Goal: Task Accomplishment & Management: Manage account settings

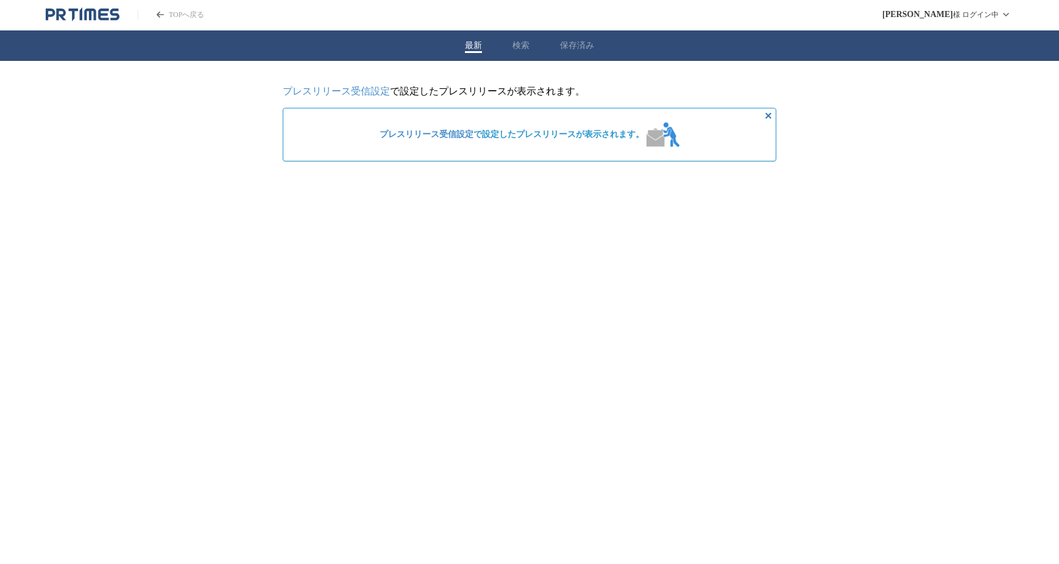
click at [469, 139] on link "プレスリリース受信設定" at bounding box center [426, 134] width 94 height 9
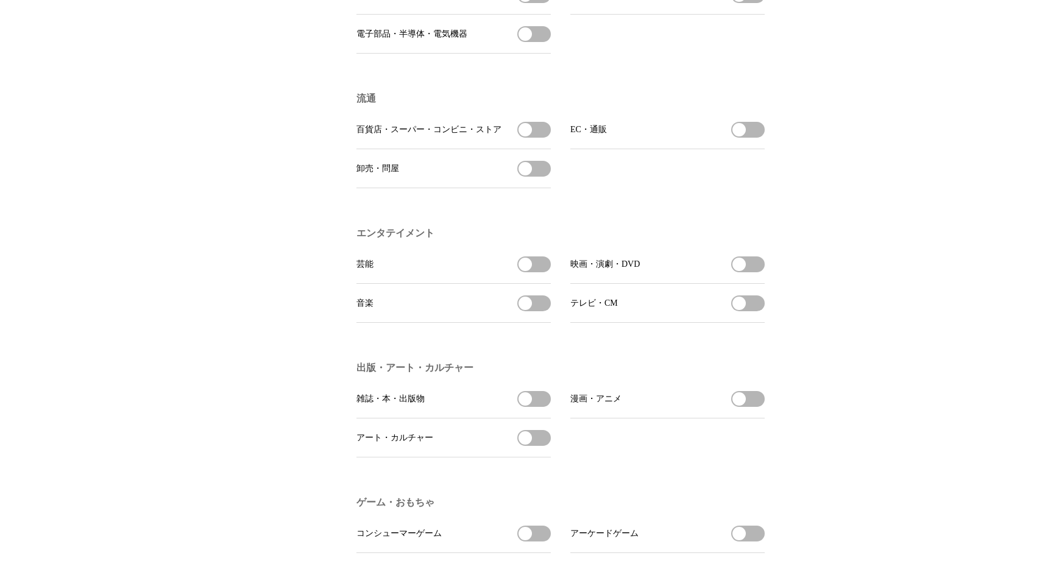
scroll to position [763, 0]
click at [540, 136] on button "百貨店・スーパー・コンビニ・ストアを受信する" at bounding box center [534, 129] width 34 height 16
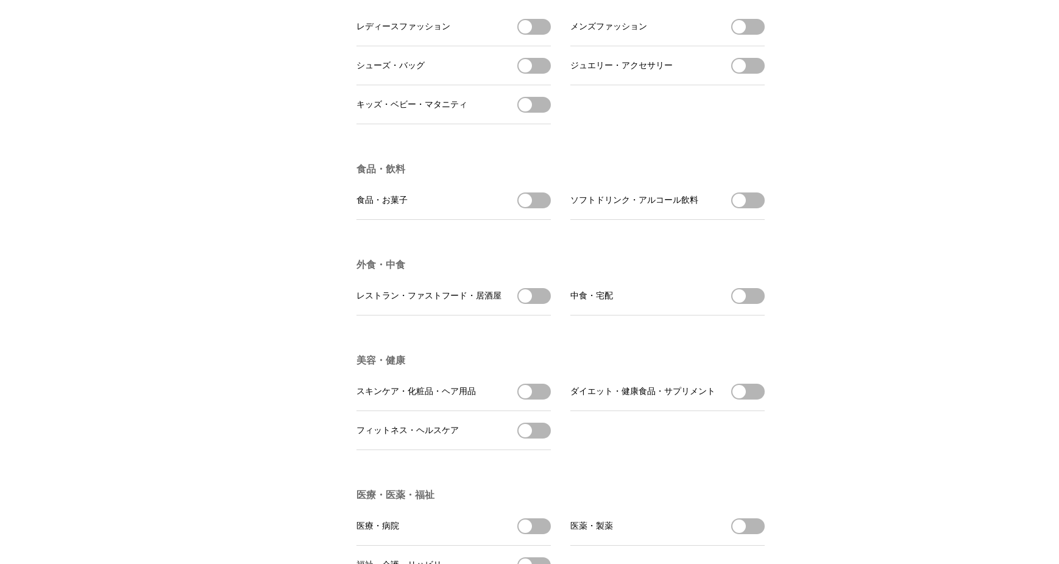
scroll to position [1749, 0]
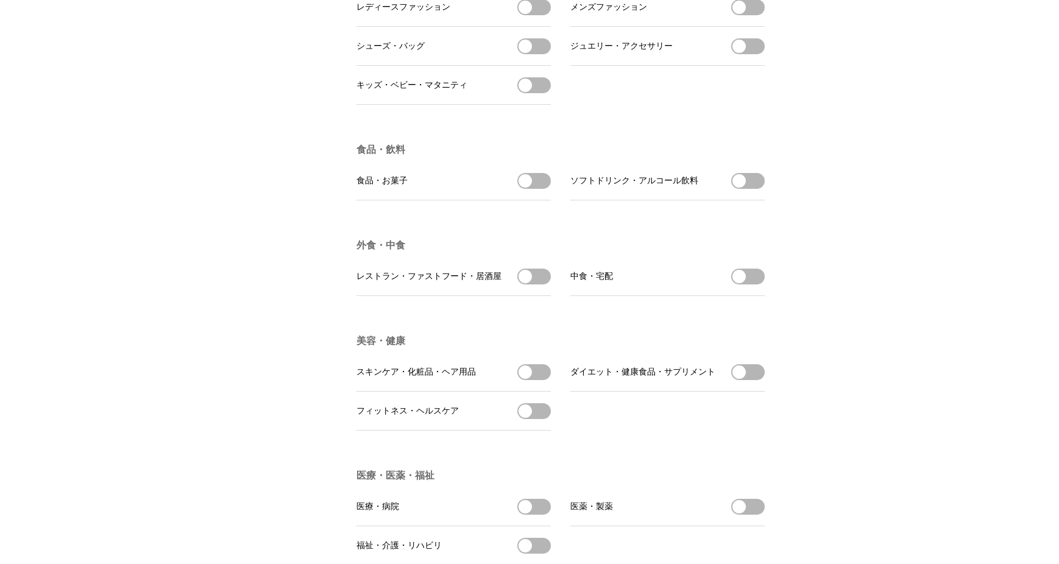
click at [534, 189] on button "食品・お菓子を受信する" at bounding box center [534, 181] width 34 height 16
click at [757, 189] on button "ソフトドリンク・アルコール飲料を受信する" at bounding box center [748, 181] width 34 height 16
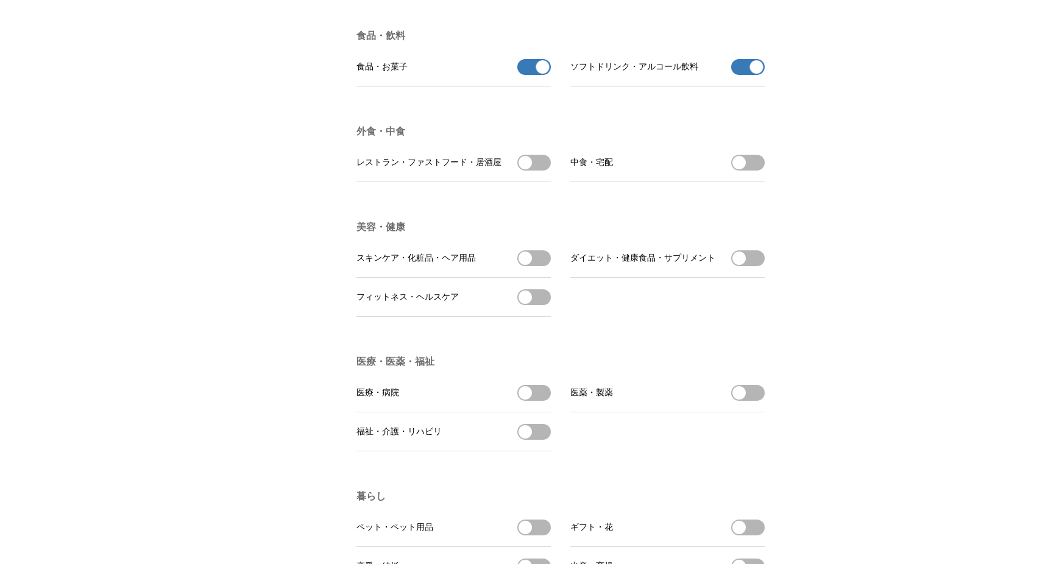
scroll to position [1871, 0]
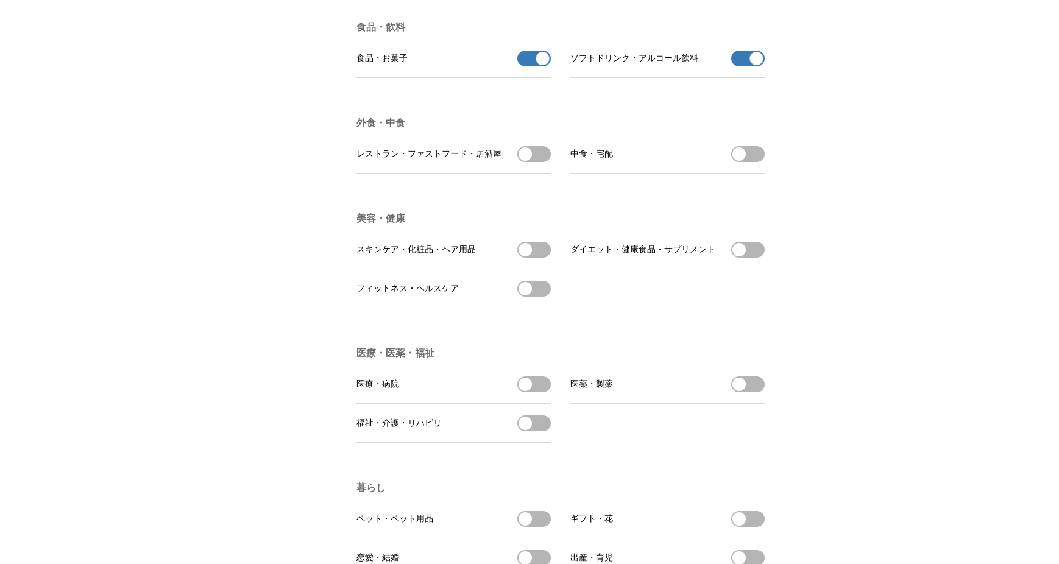
click at [540, 174] on li "レストラン・ファストフード・居酒屋 レストラン・ファストフード・居酒屋を受信する" at bounding box center [453, 154] width 194 height 39
click at [538, 162] on button "レストラン・ファストフード・居酒屋を受信する" at bounding box center [534, 154] width 34 height 16
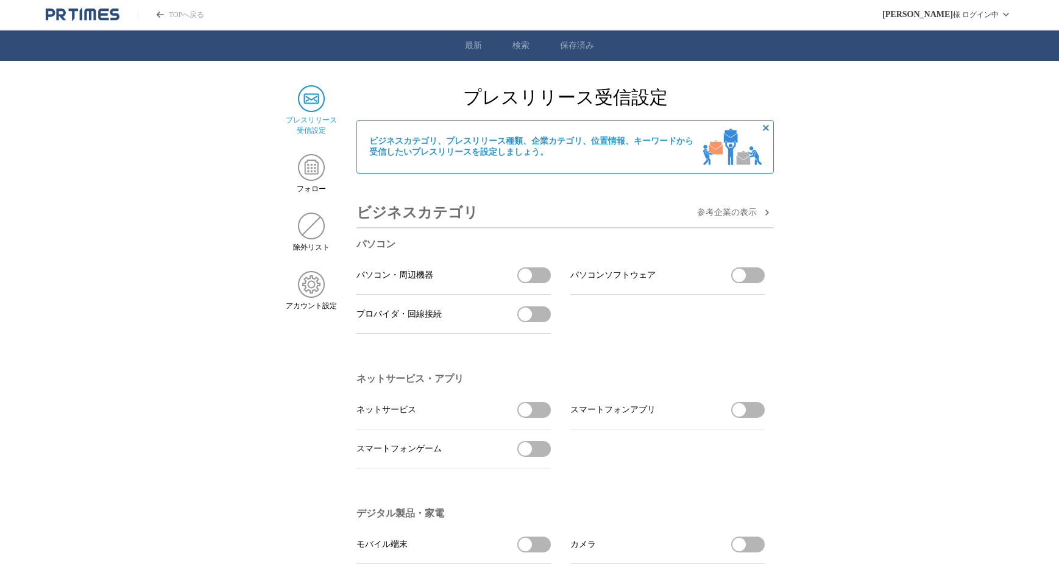
scroll to position [0, 0]
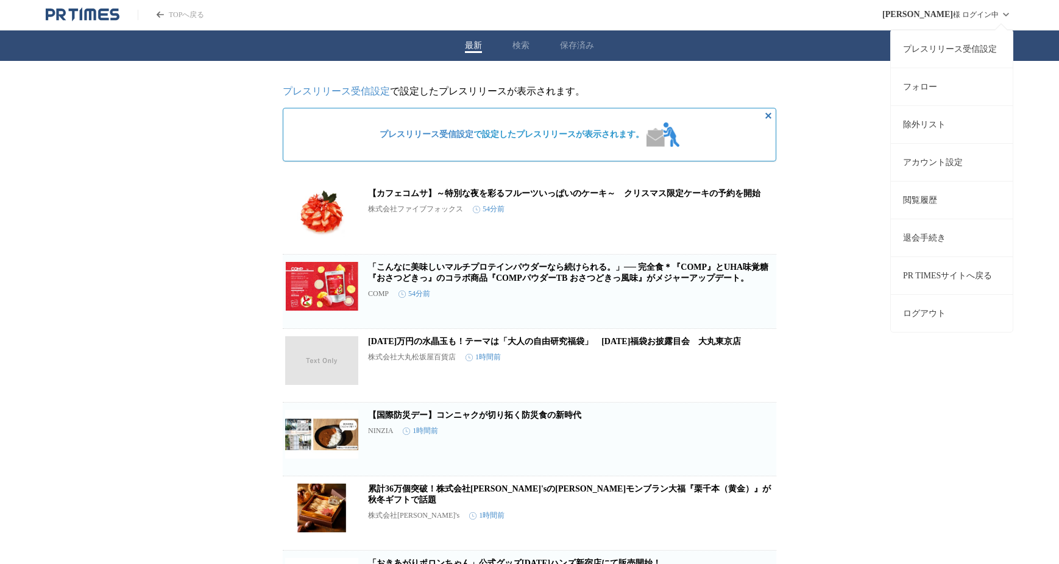
click at [944, 306] on button "ログアウト" at bounding box center [952, 313] width 122 height 38
